Goal: Task Accomplishment & Management: Use online tool/utility

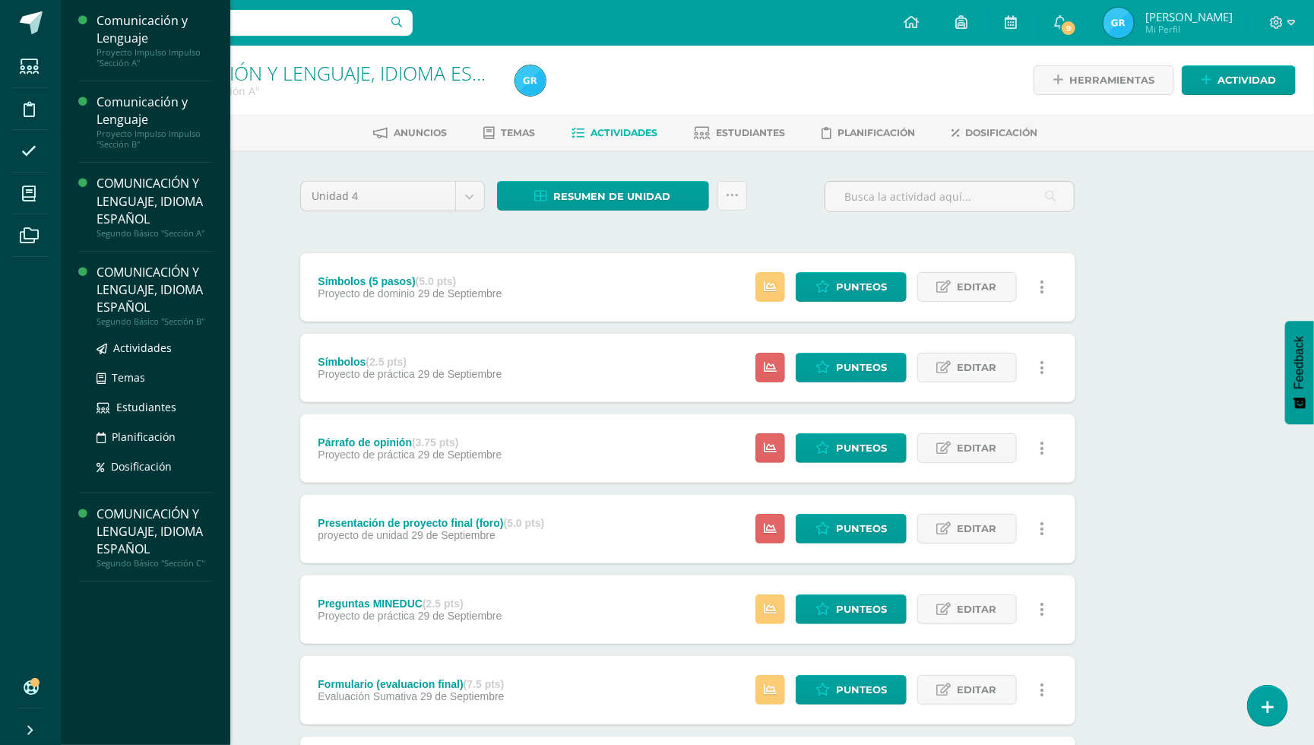
click at [123, 294] on div "COMUNICACIÓN Y LENGUAJE, IDIOMA ESPAÑOL" at bounding box center [155, 290] width 116 height 52
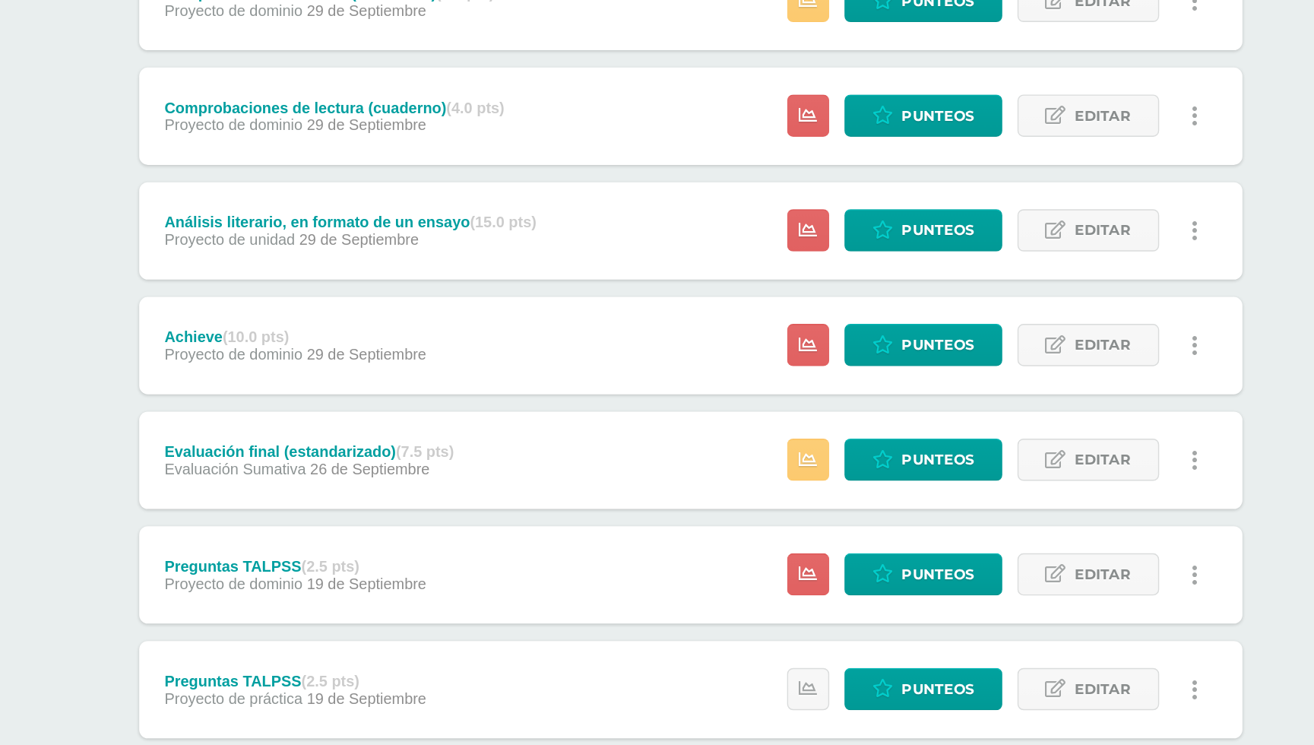
scroll to position [632, 0]
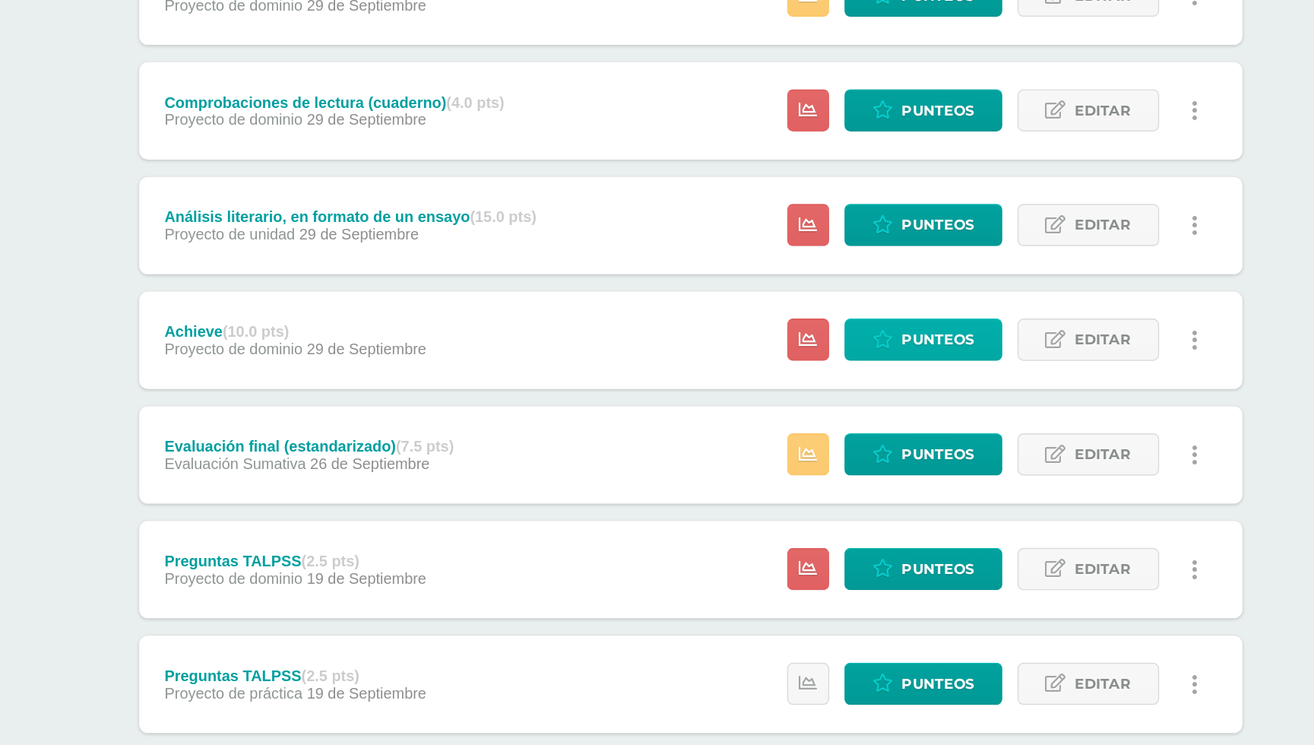
click at [796, 445] on link "Punteos" at bounding box center [851, 460] width 111 height 30
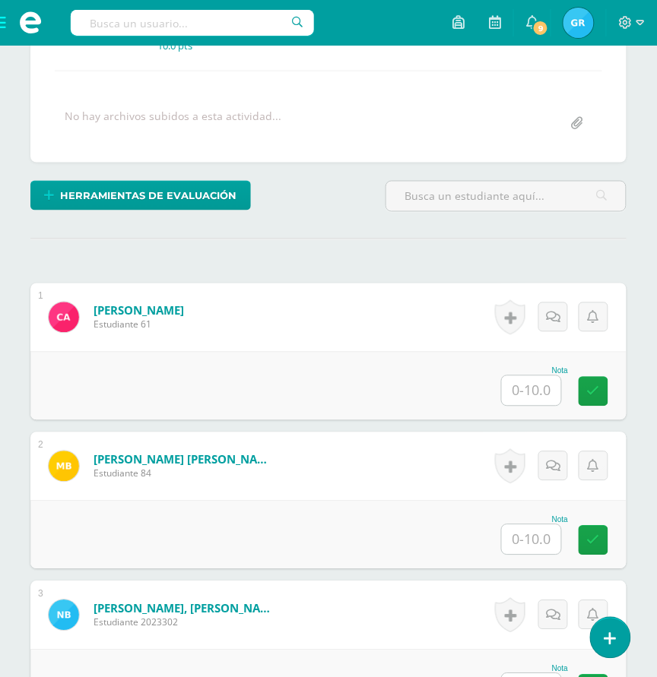
scroll to position [290, 0]
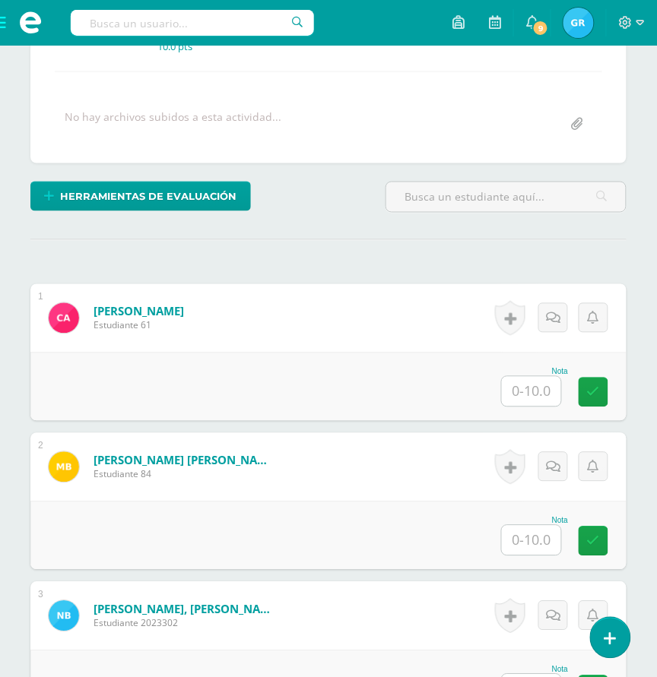
click at [523, 398] on input "text" at bounding box center [531, 392] width 59 height 30
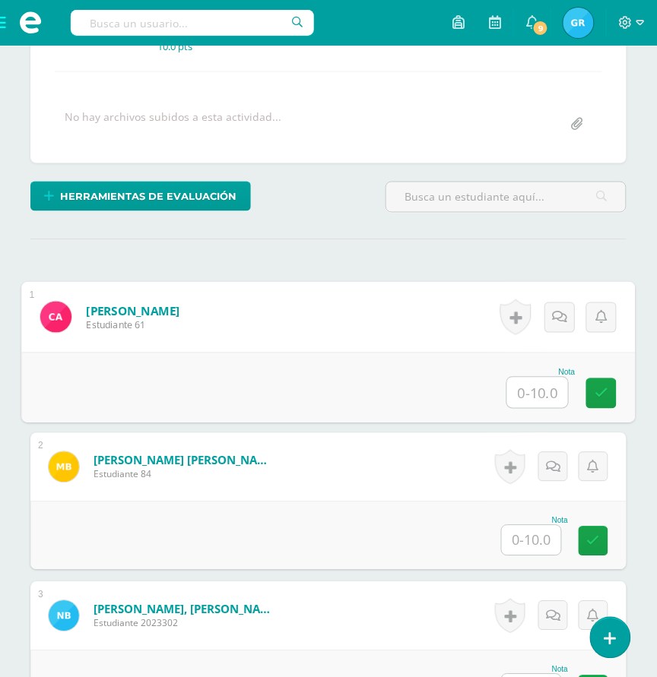
click at [523, 398] on input "text" at bounding box center [537, 393] width 61 height 30
type input "0"
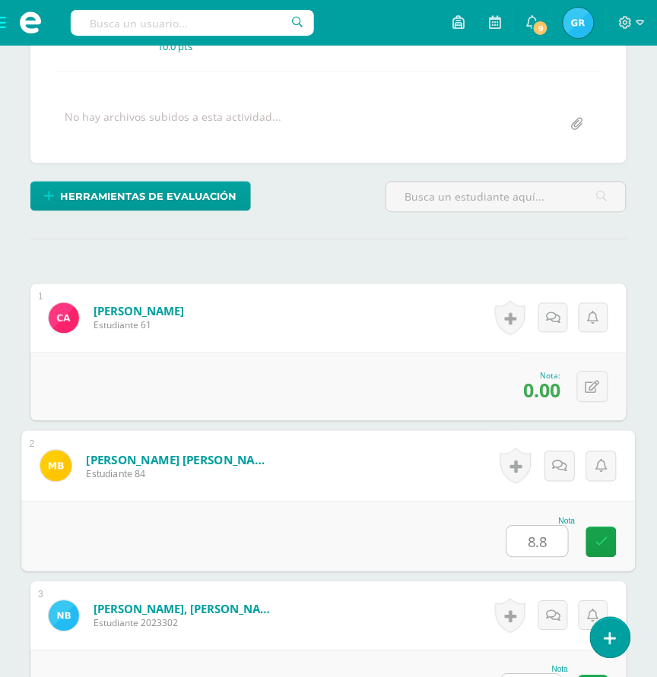
type input "8.8"
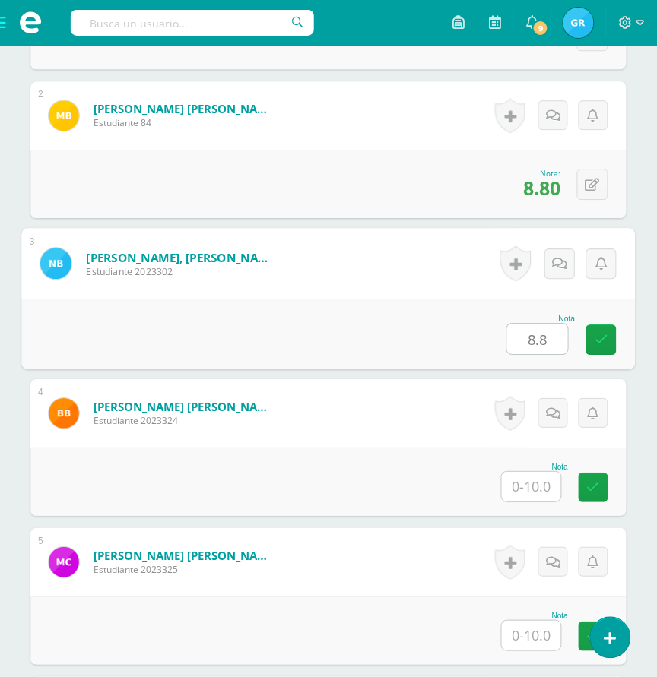
type input "8.8"
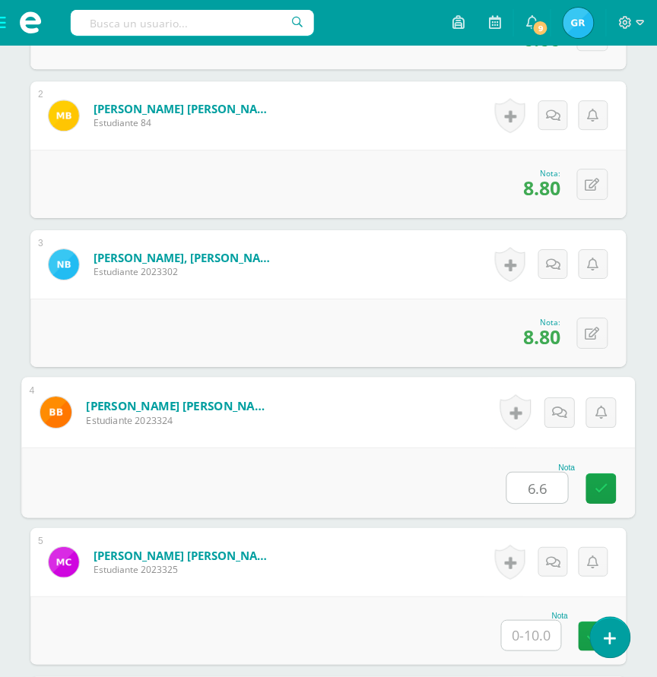
type input "6.6"
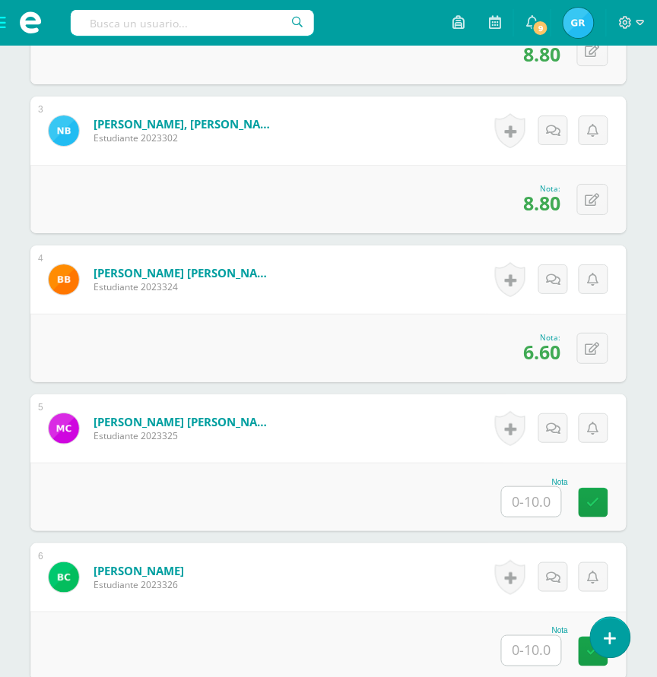
scroll to position [787, 0]
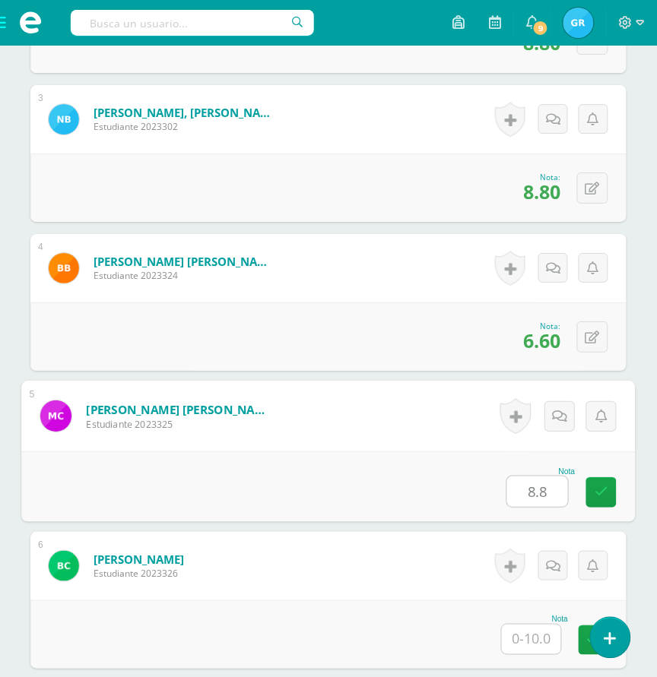
type input "8.8"
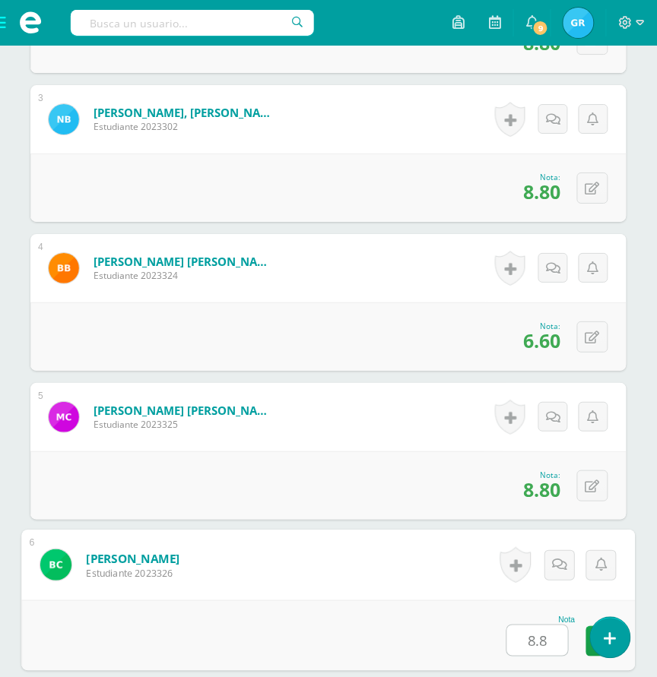
type input "8.8"
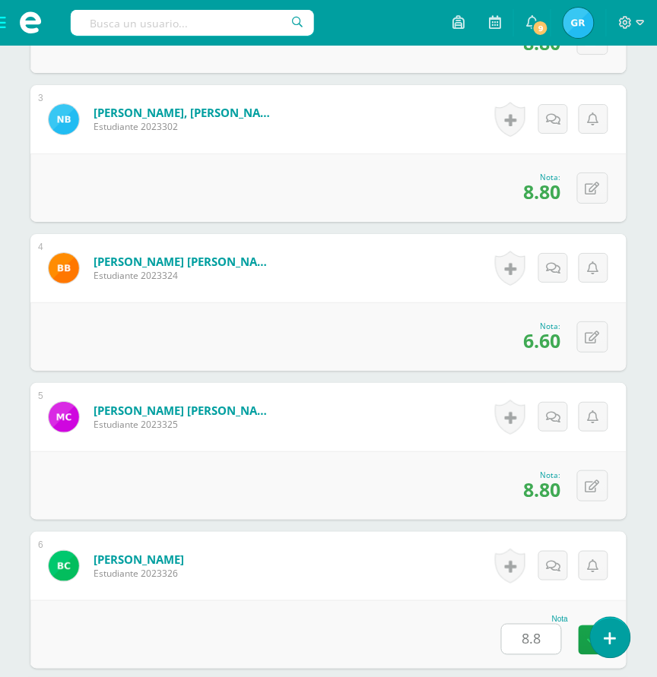
scroll to position [1238, 0]
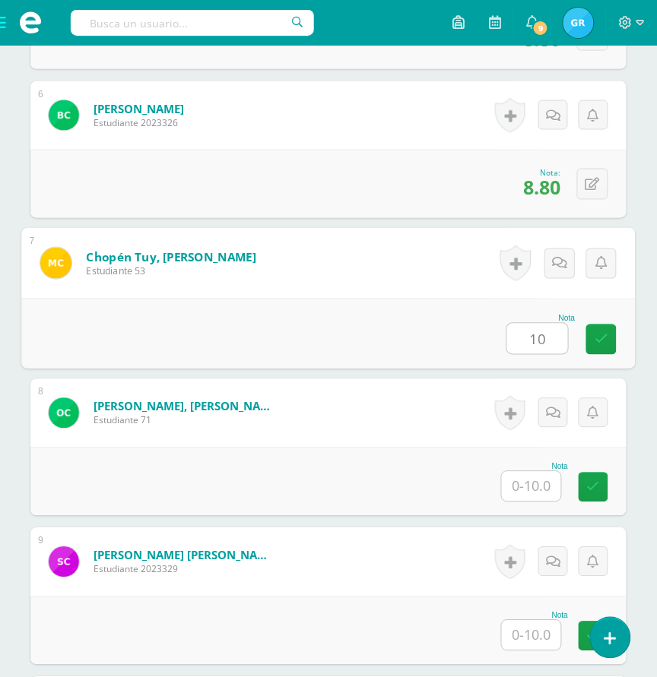
type input "10"
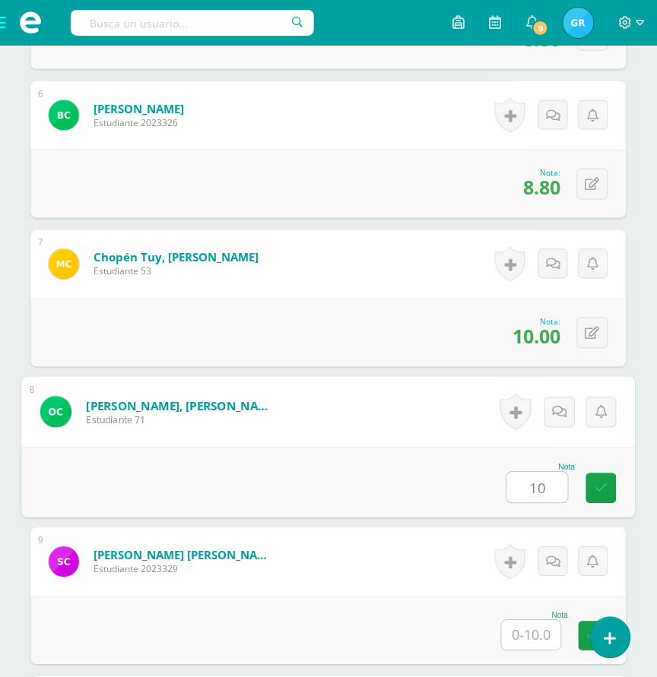
type input "10"
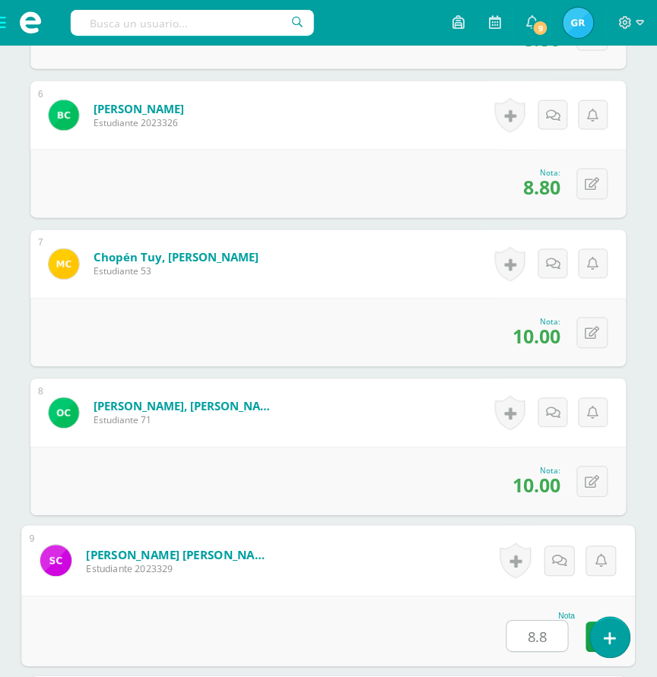
type input "8.8"
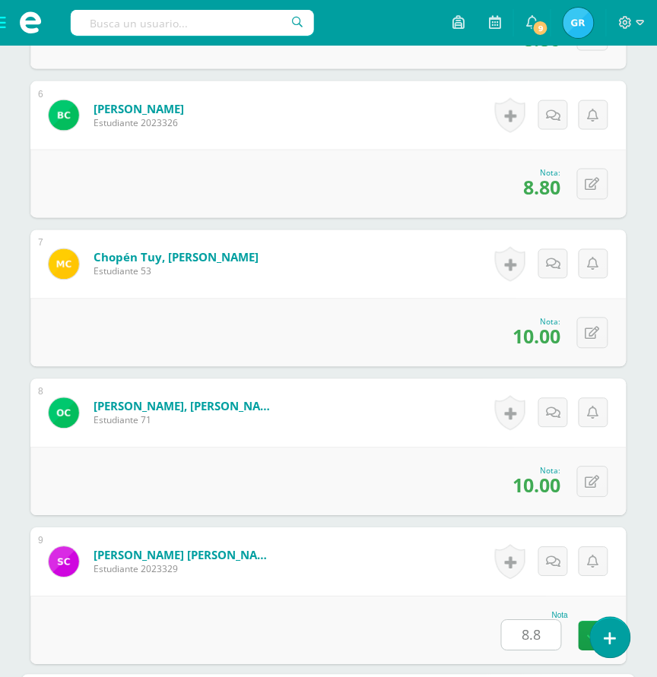
scroll to position [1685, 0]
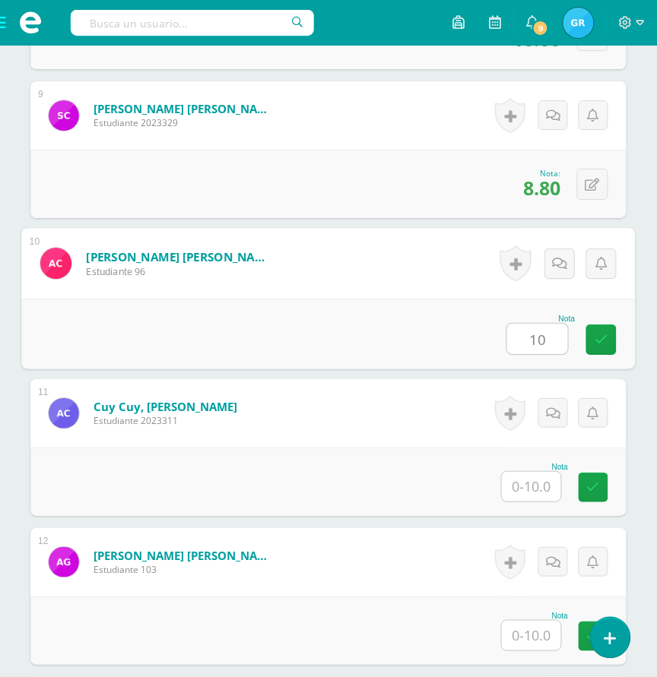
type input "10"
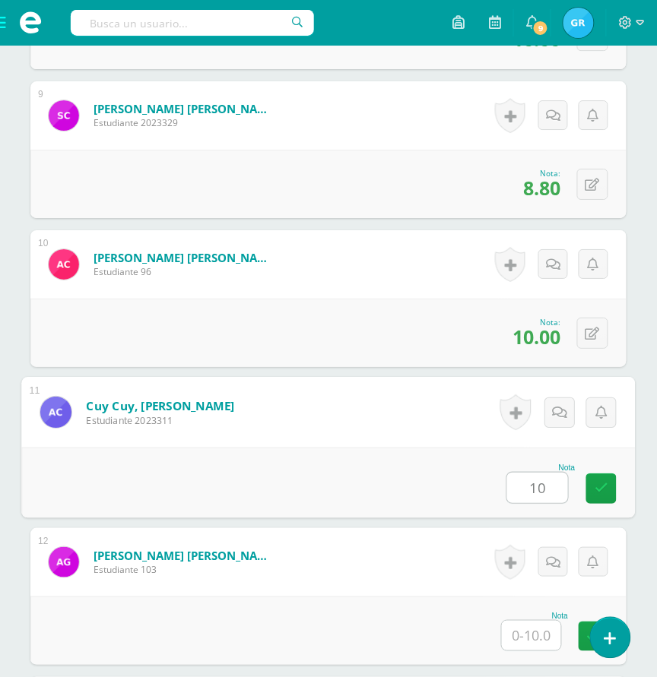
type input "10"
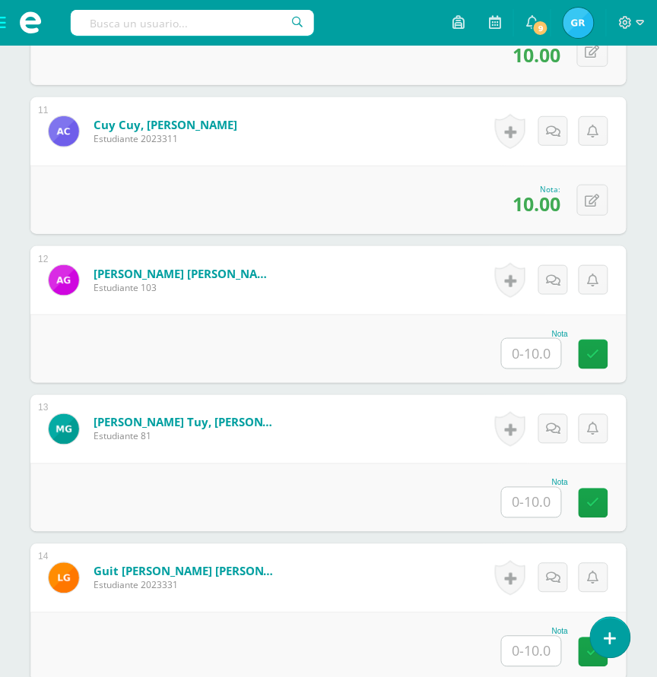
scroll to position [2016, 0]
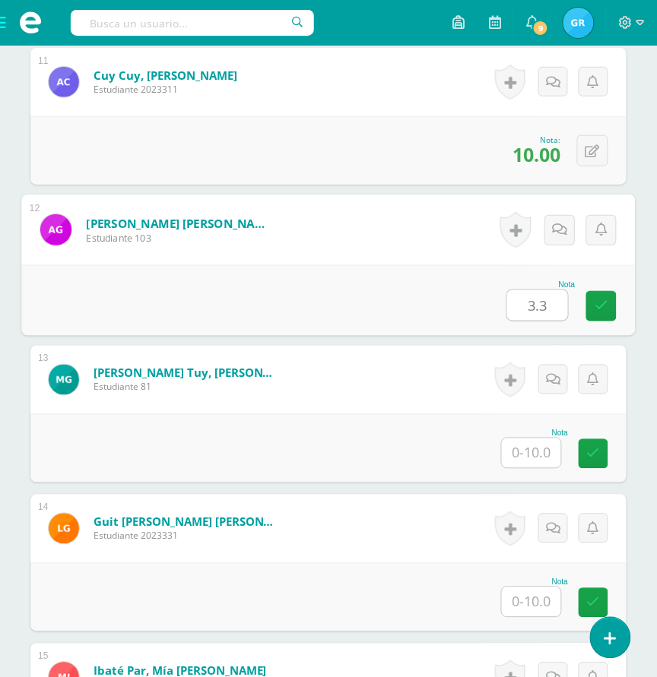
type input "3.3"
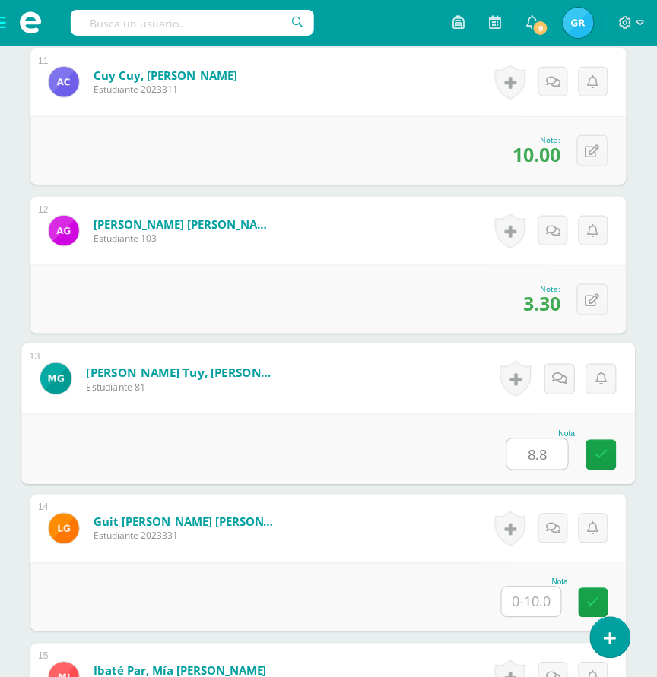
type input "8.8"
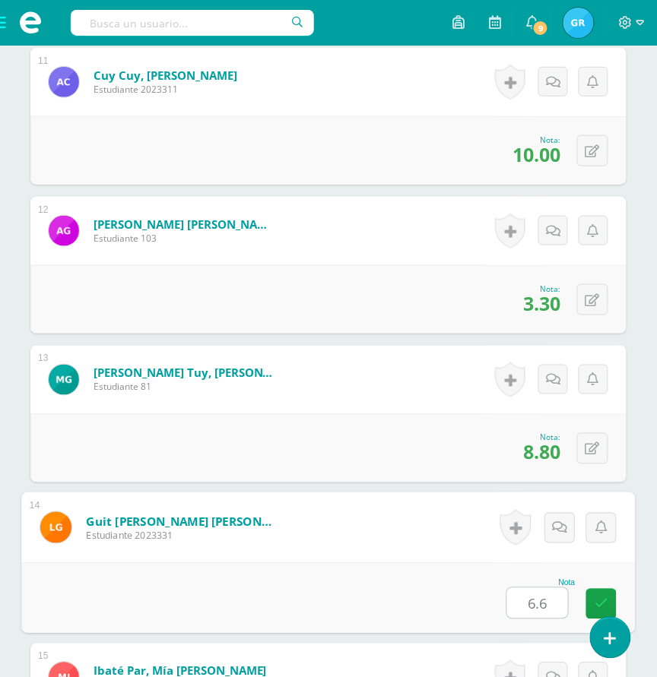
type input "6.6"
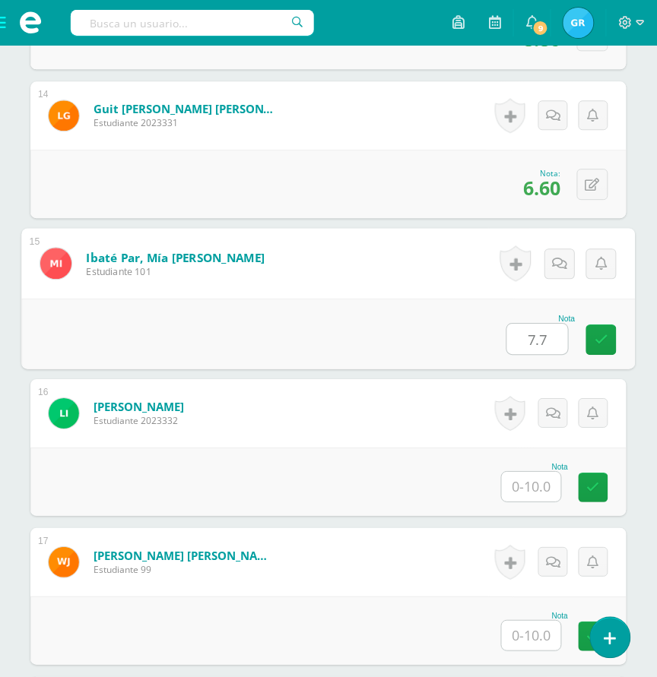
type input "7.7"
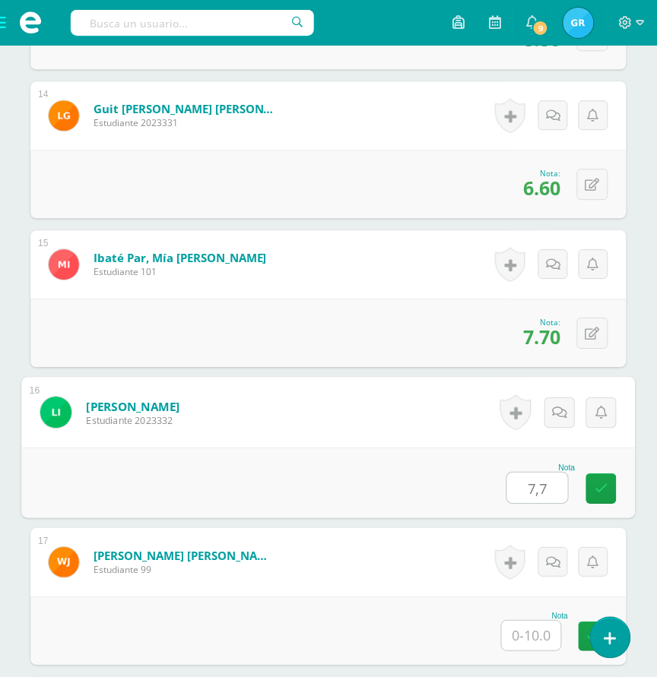
type input "7,7"
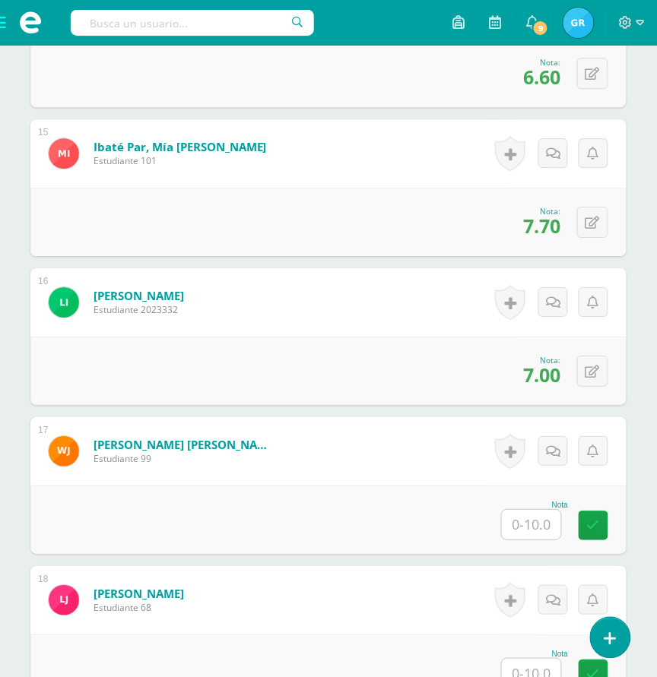
scroll to position [2543, 0]
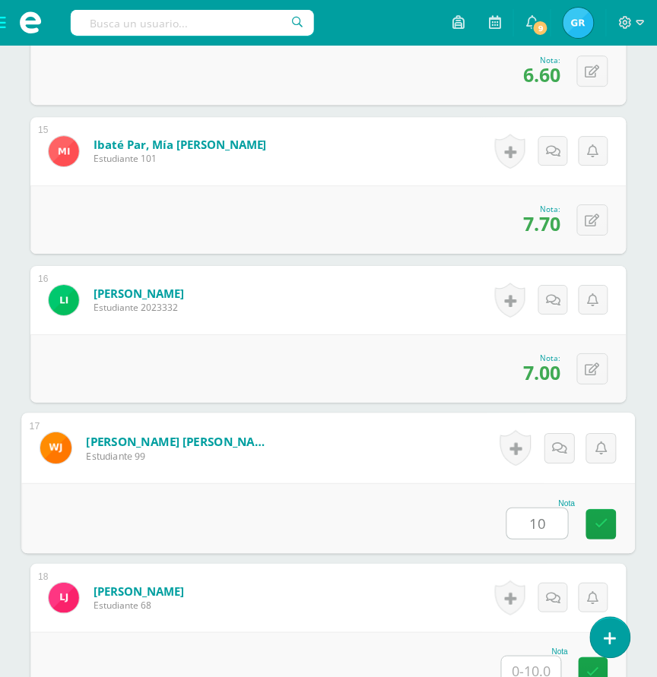
type input "10"
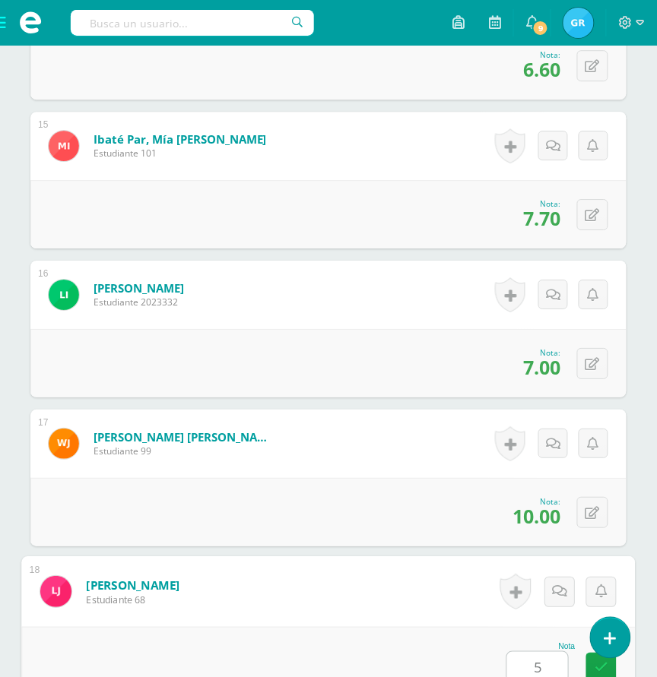
type input "5"
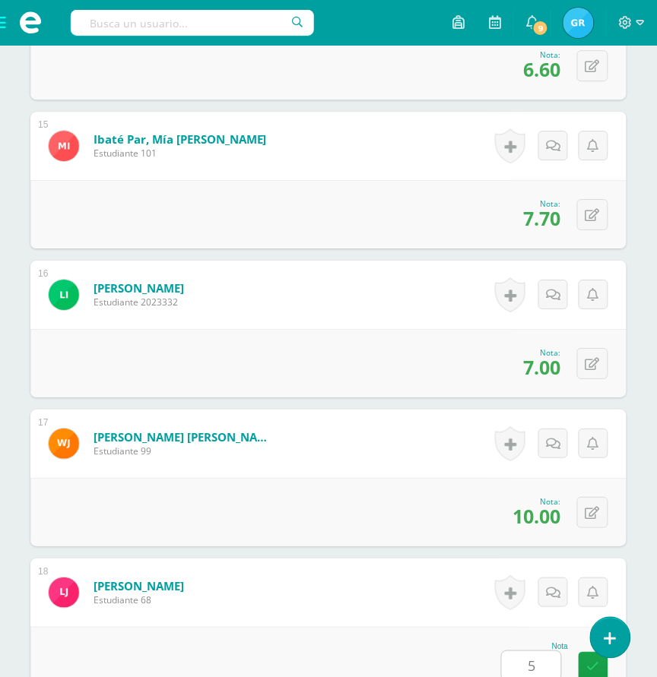
scroll to position [3026, 0]
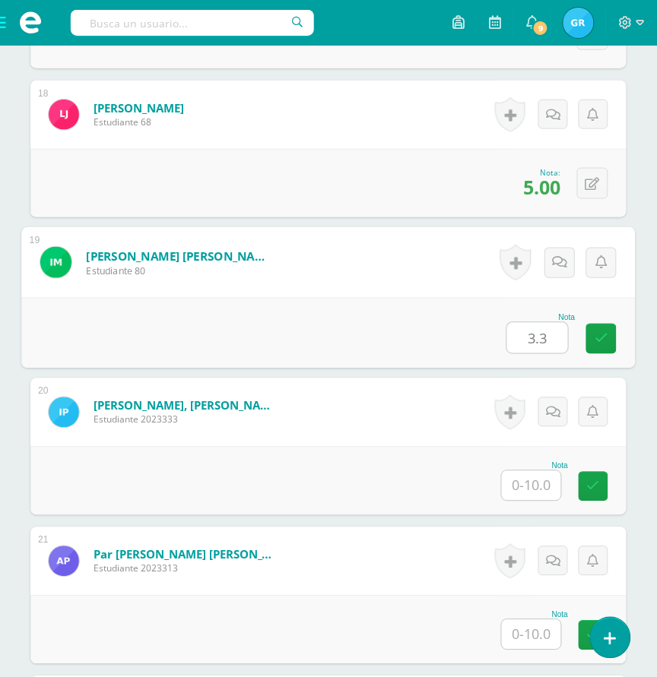
type input "3.3"
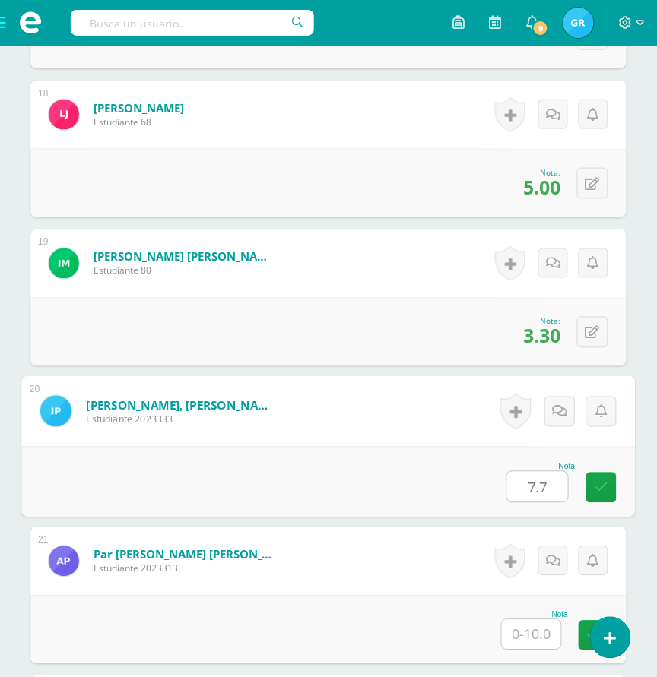
type input "7.7"
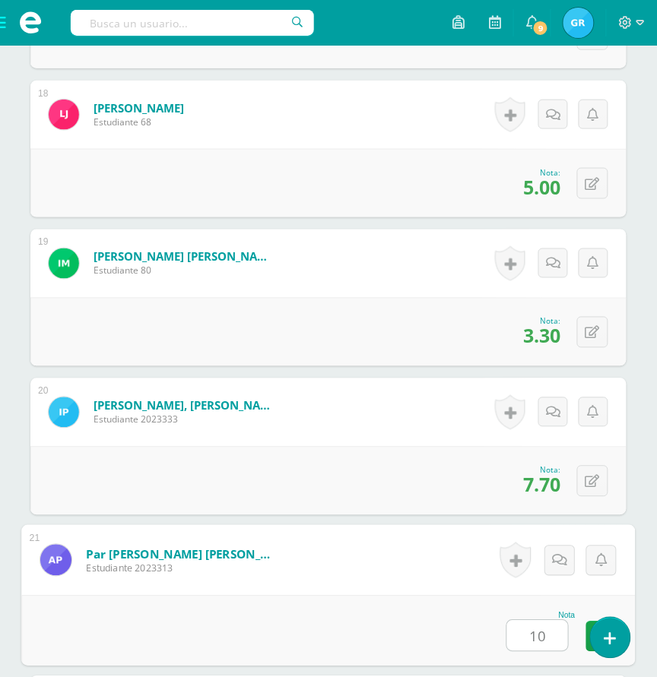
type input "10"
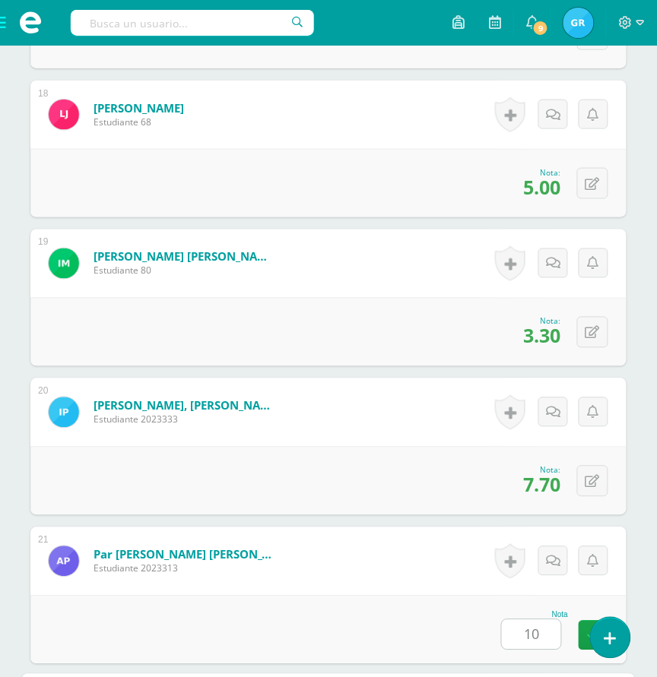
scroll to position [3473, 0]
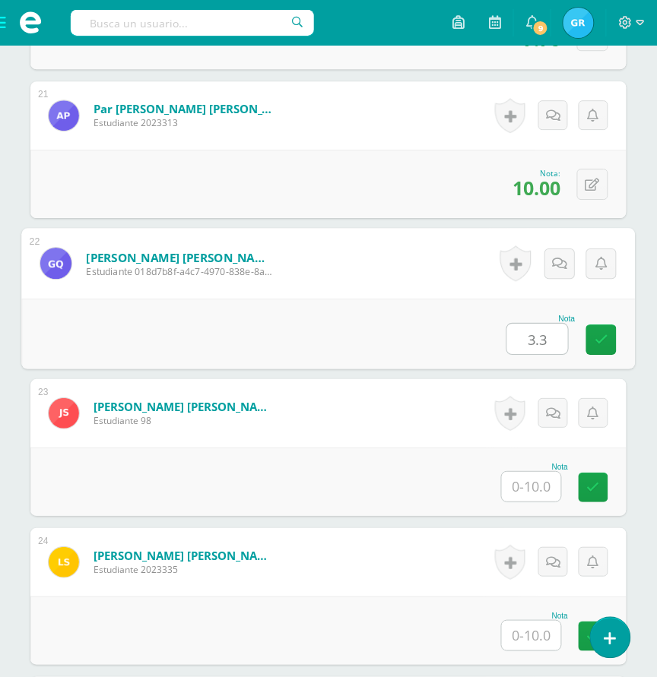
type input "3.3"
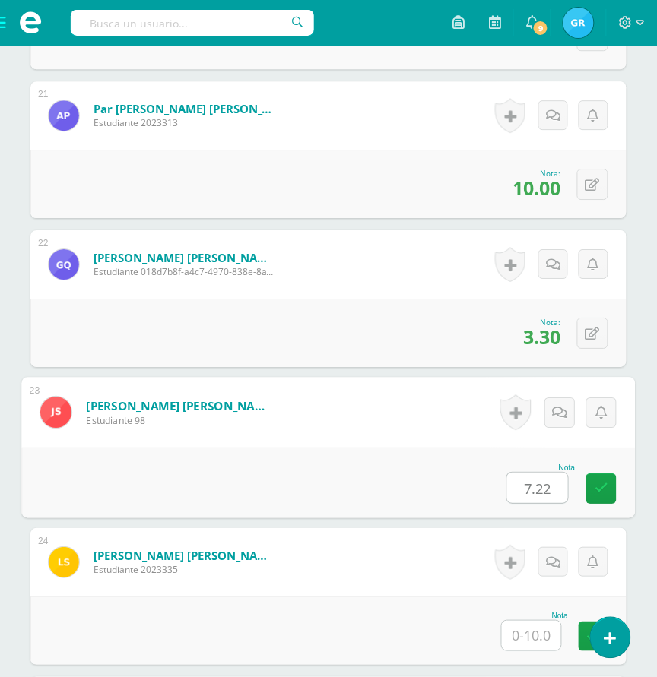
type input "7.22"
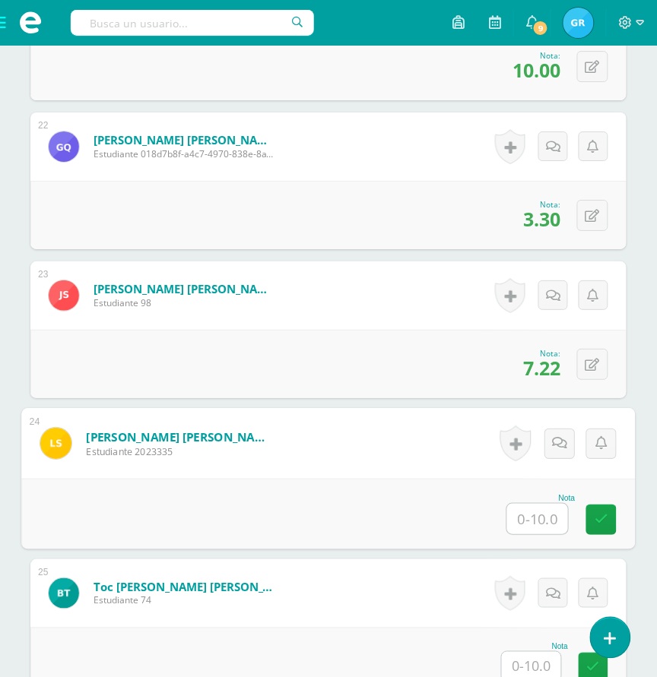
scroll to position [3595, 0]
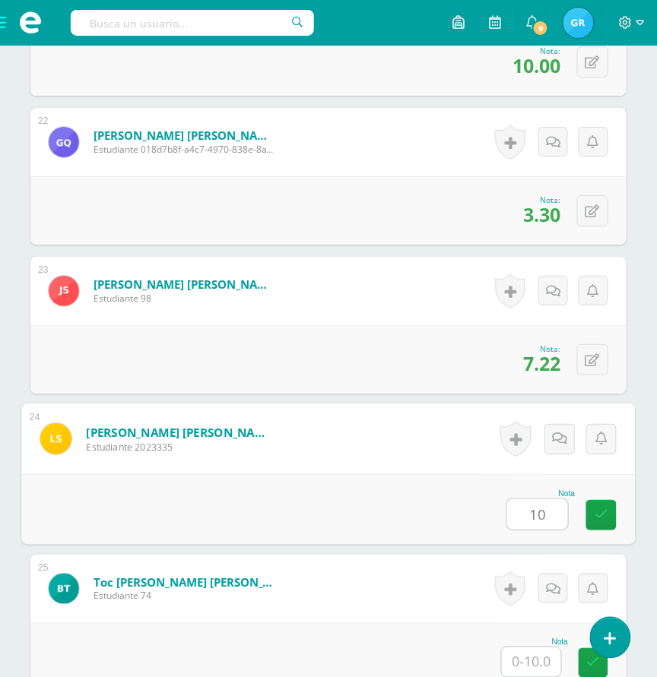
type input "10"
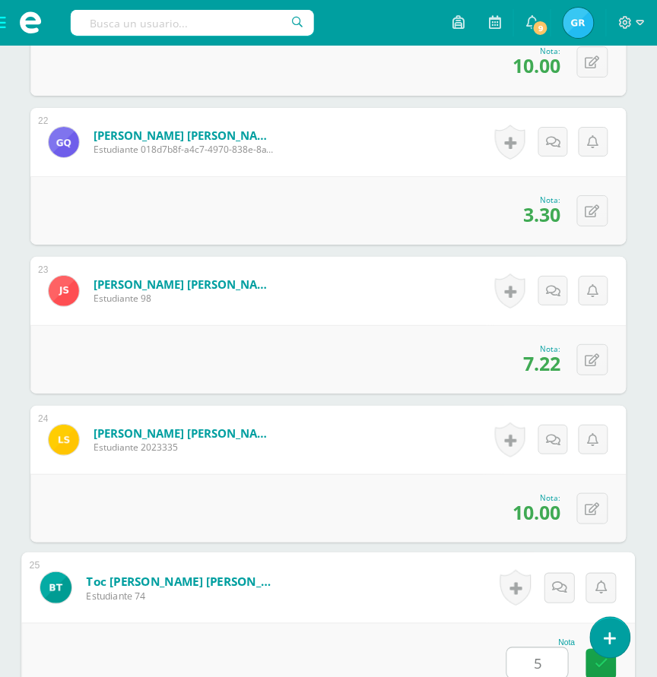
type input "5"
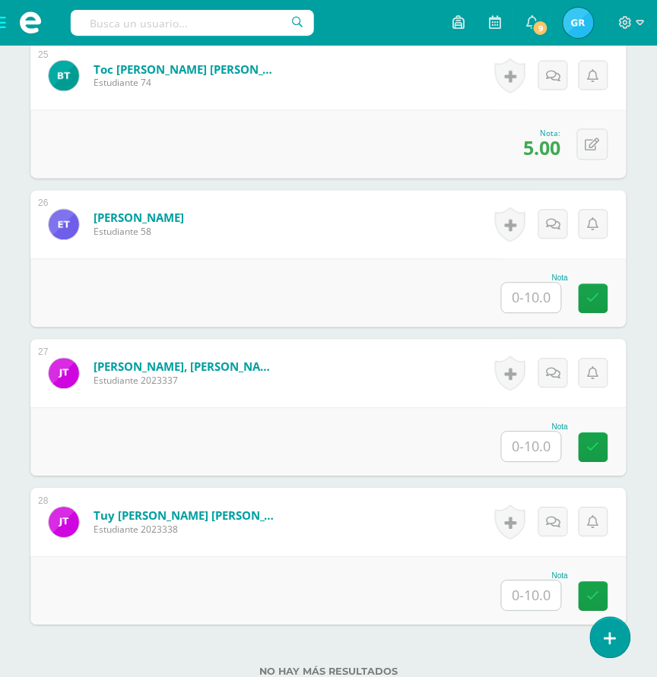
scroll to position [4111, 0]
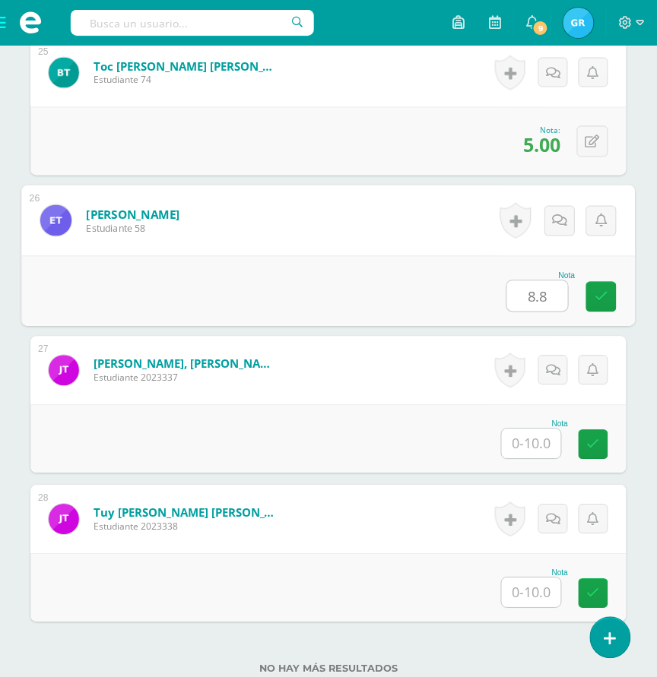
type input "8.8"
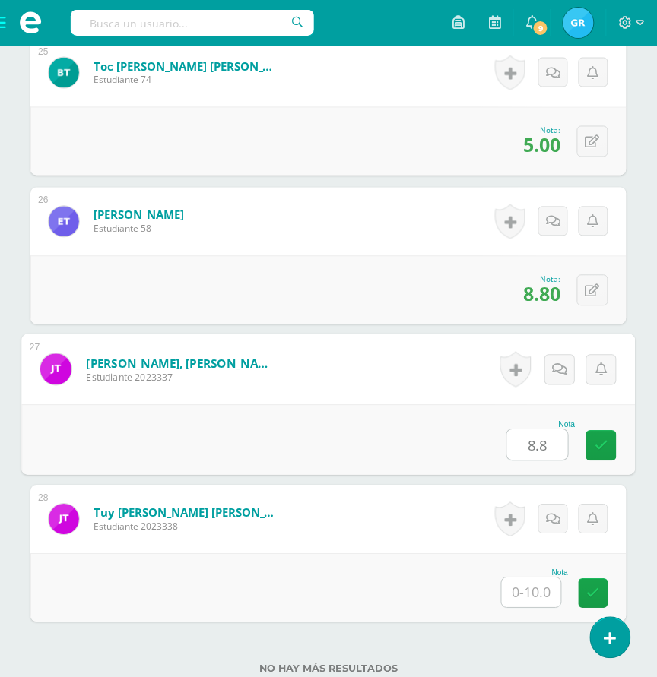
type input "8.8"
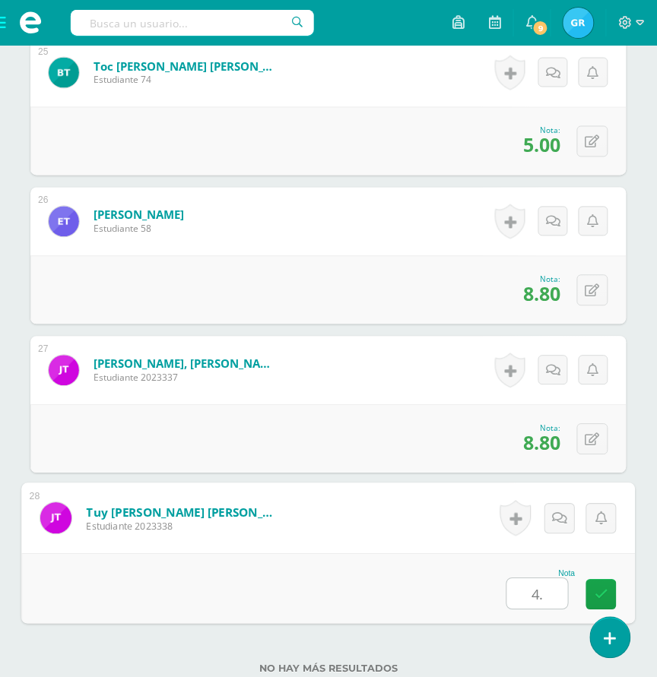
type input "4.4"
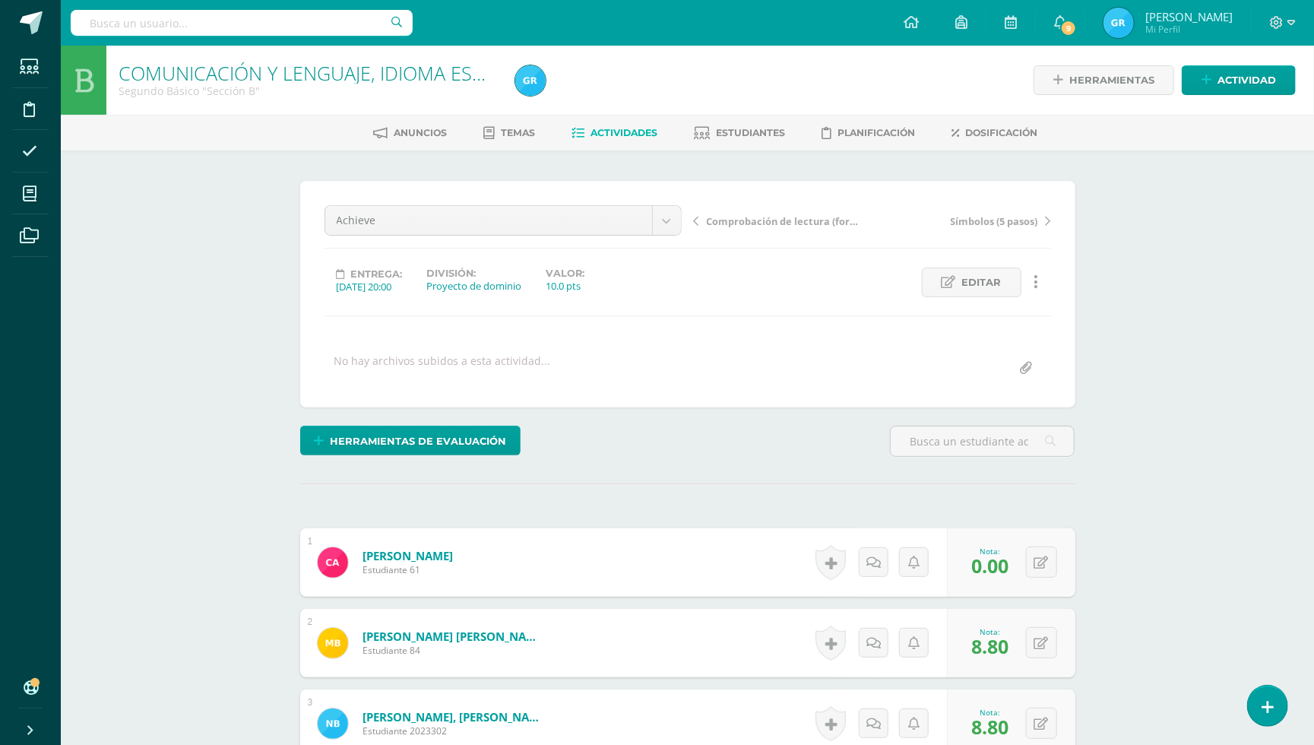
scroll to position [0, 0]
click at [749, 130] on span "Estudiantes" at bounding box center [751, 132] width 69 height 11
